Goal: Task Accomplishment & Management: Use online tool/utility

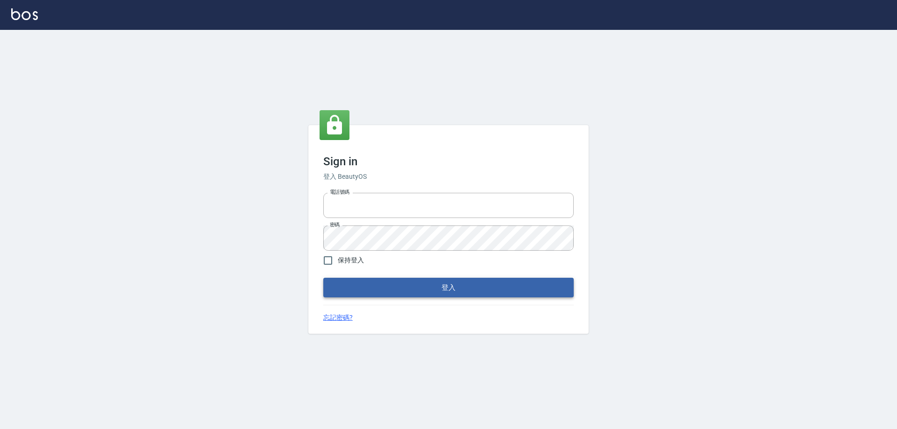
type input "0927586163"
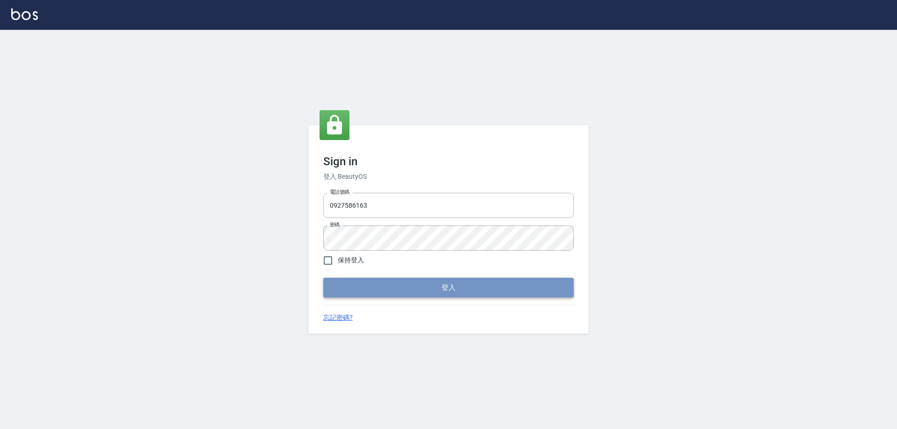
click at [434, 284] on button "登入" at bounding box center [448, 288] width 250 height 20
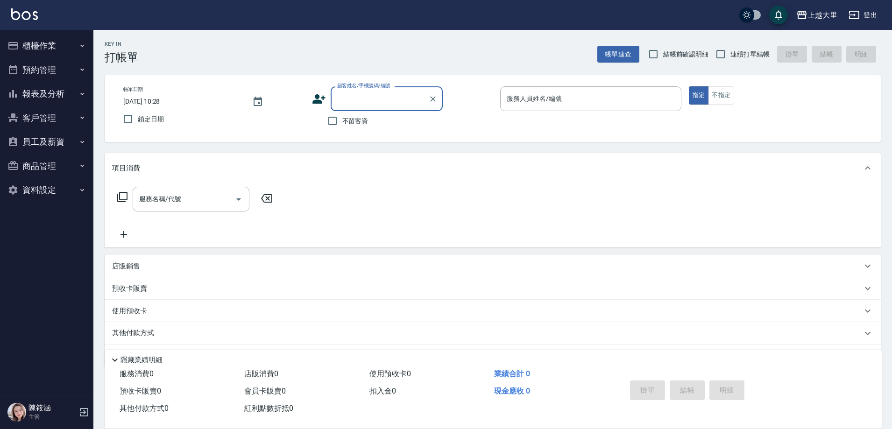
click at [40, 46] on button "櫃檯作業" at bounding box center [47, 46] width 86 height 24
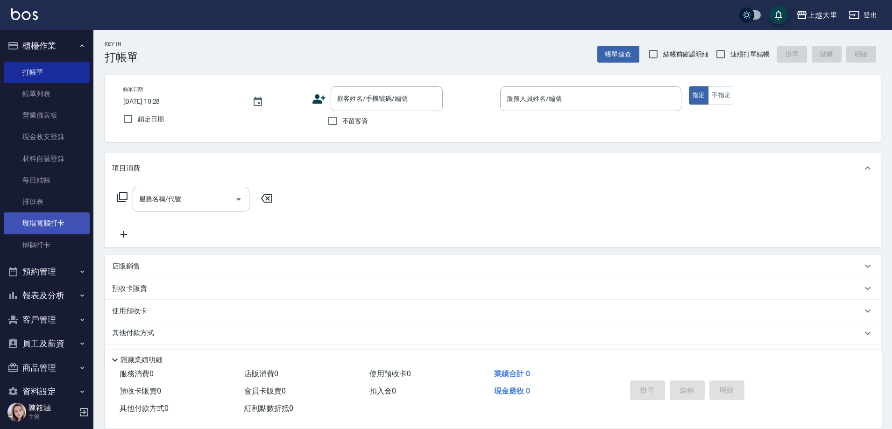
click at [54, 227] on link "現場電腦打卡" at bounding box center [47, 222] width 86 height 21
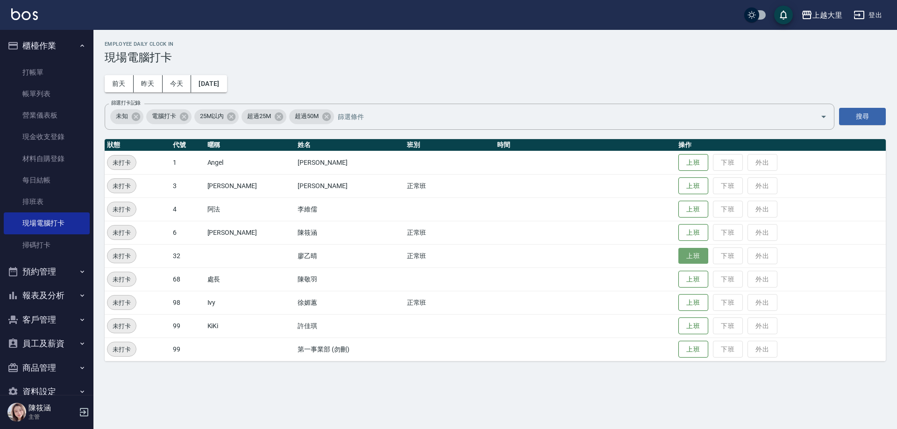
click at [681, 252] on button "上班" at bounding box center [693, 256] width 30 height 16
click at [698, 303] on button "上班" at bounding box center [693, 303] width 30 height 16
